Goal: Task Accomplishment & Management: Manage account settings

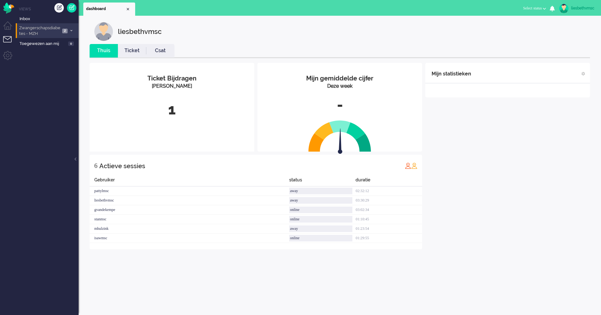
click at [33, 30] on span "Zwangerschapsdiabetes - MZH" at bounding box center [39, 31] width 42 height 12
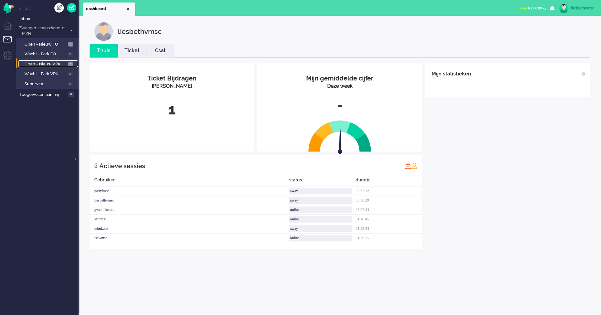
click at [37, 64] on span "Open - Nieuw VPK" at bounding box center [46, 64] width 42 height 6
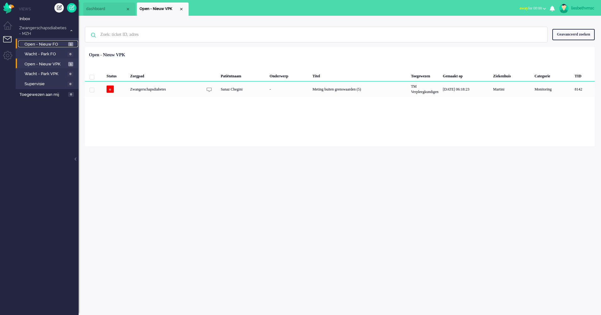
click at [51, 45] on span "Open - Nieuw FO" at bounding box center [46, 44] width 42 height 6
click at [39, 61] on span "Open - Nieuw VPK" at bounding box center [46, 64] width 42 height 6
